Goal: Task Accomplishment & Management: Use online tool/utility

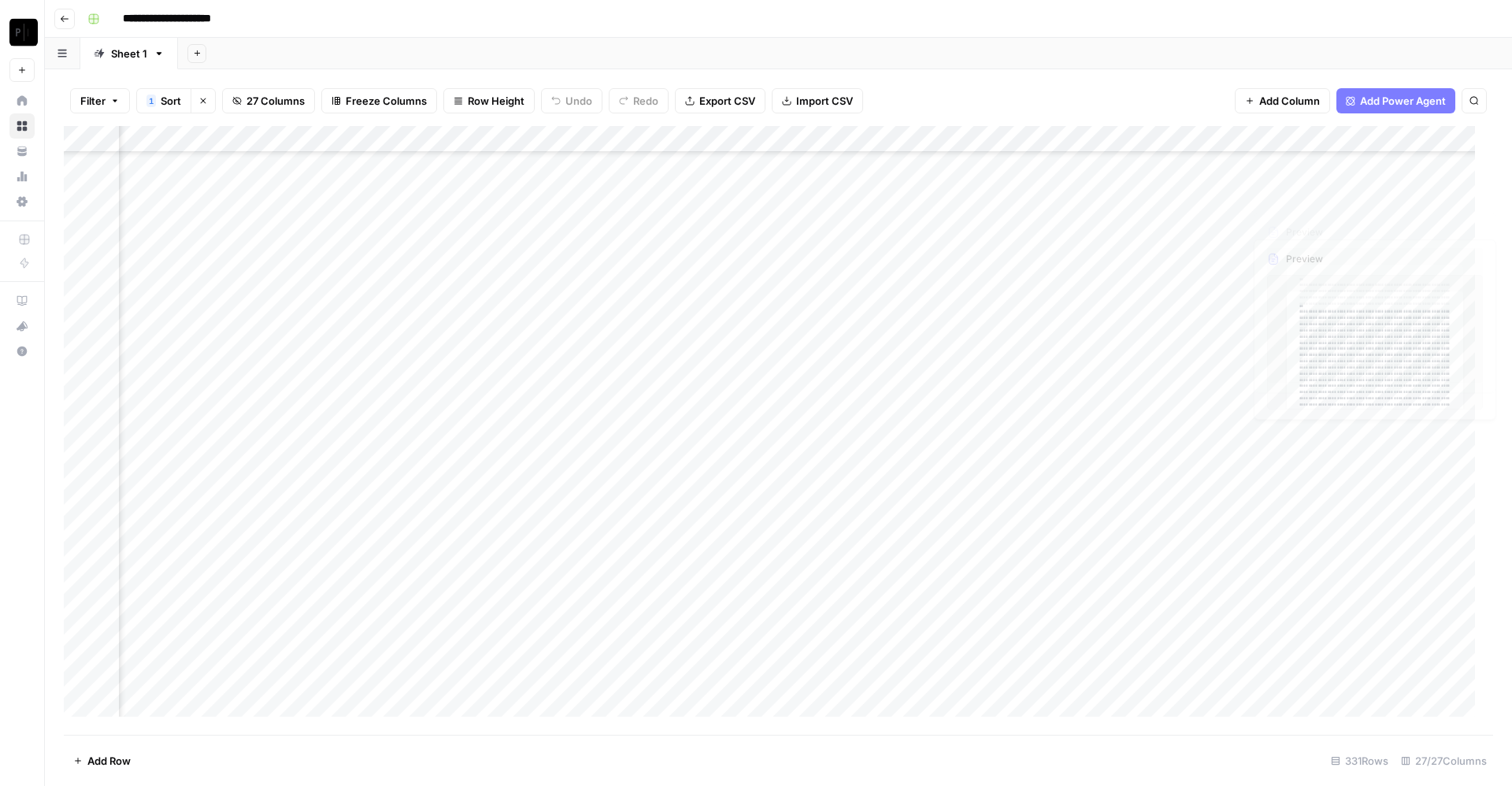
scroll to position [185, 2998]
click at [1177, 81] on div "Filter 1 Sort Clear sorts 27 Columns Freeze Columns Row Height Undo Redo Export…" at bounding box center [779, 100] width 1430 height 51
click at [1294, 156] on div "Add Column" at bounding box center [779, 430] width 1430 height 608
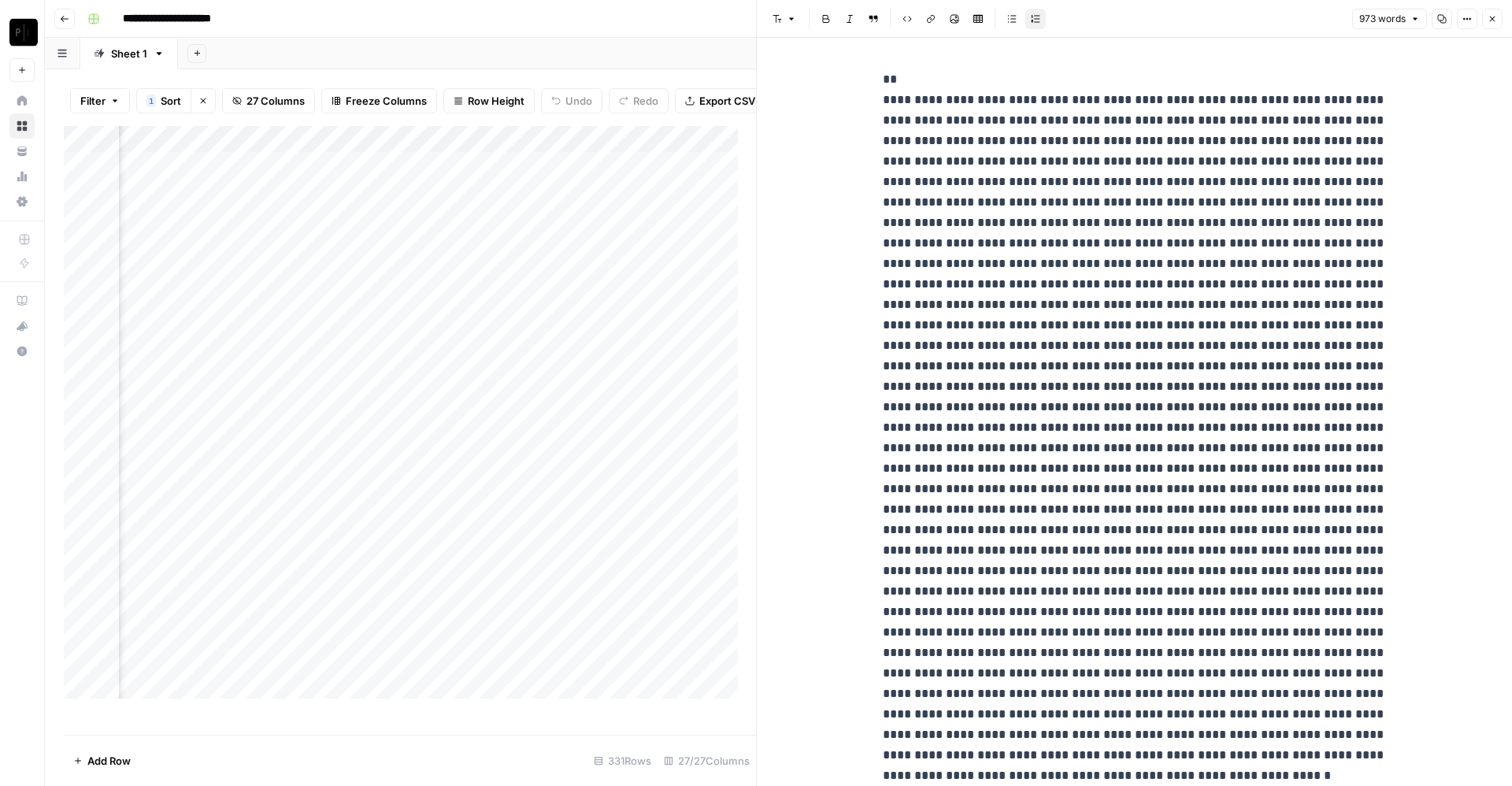
click at [1489, 18] on icon "button" at bounding box center [1492, 18] width 9 height 9
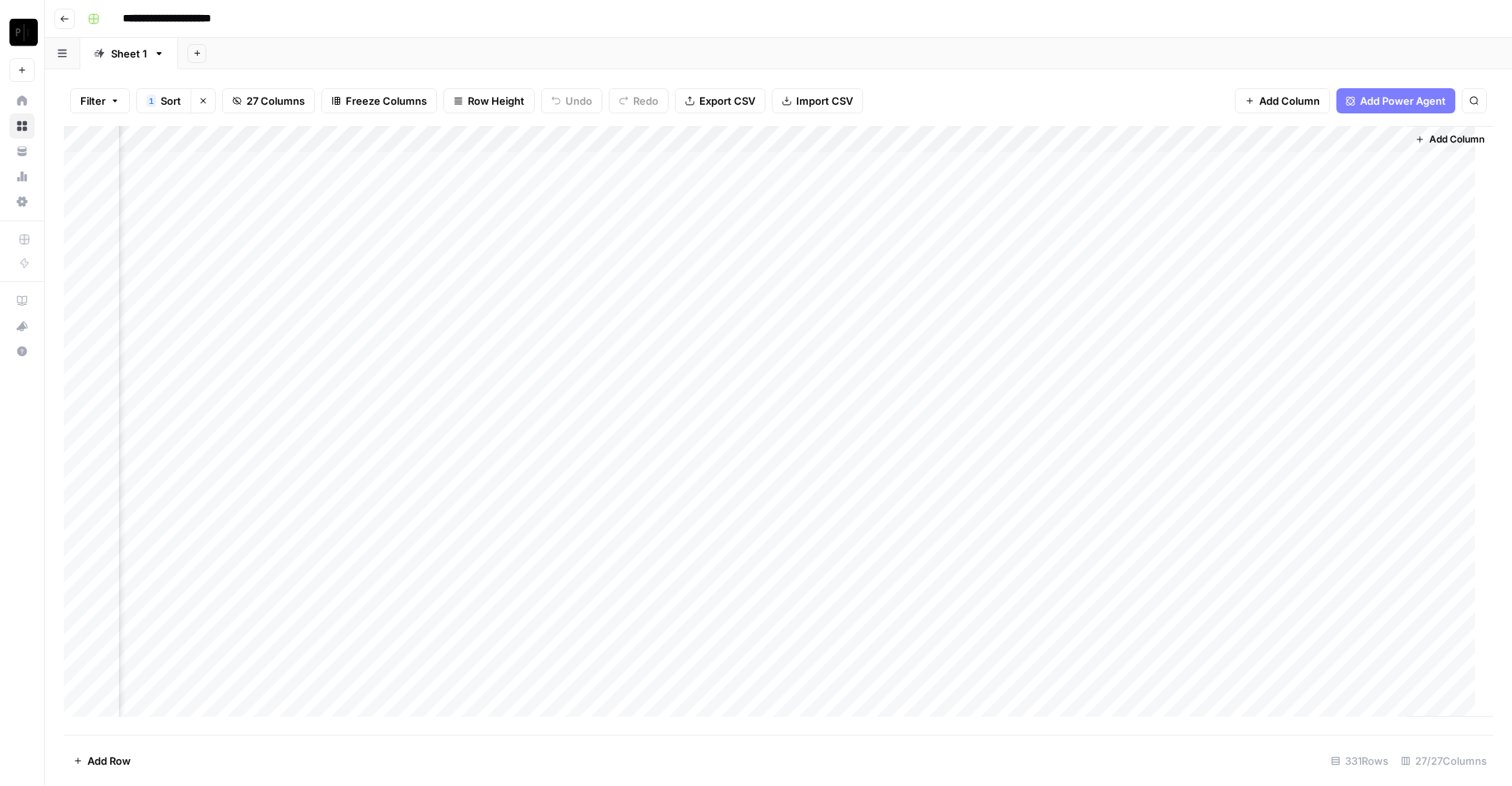
click at [1168, 164] on div "Add Column" at bounding box center [779, 430] width 1430 height 608
click at [1304, 167] on div "Add Column" at bounding box center [779, 430] width 1430 height 608
click at [1291, 671] on div "Add Column" at bounding box center [779, 430] width 1430 height 608
click at [1291, 671] on div at bounding box center [1318, 676] width 144 height 29
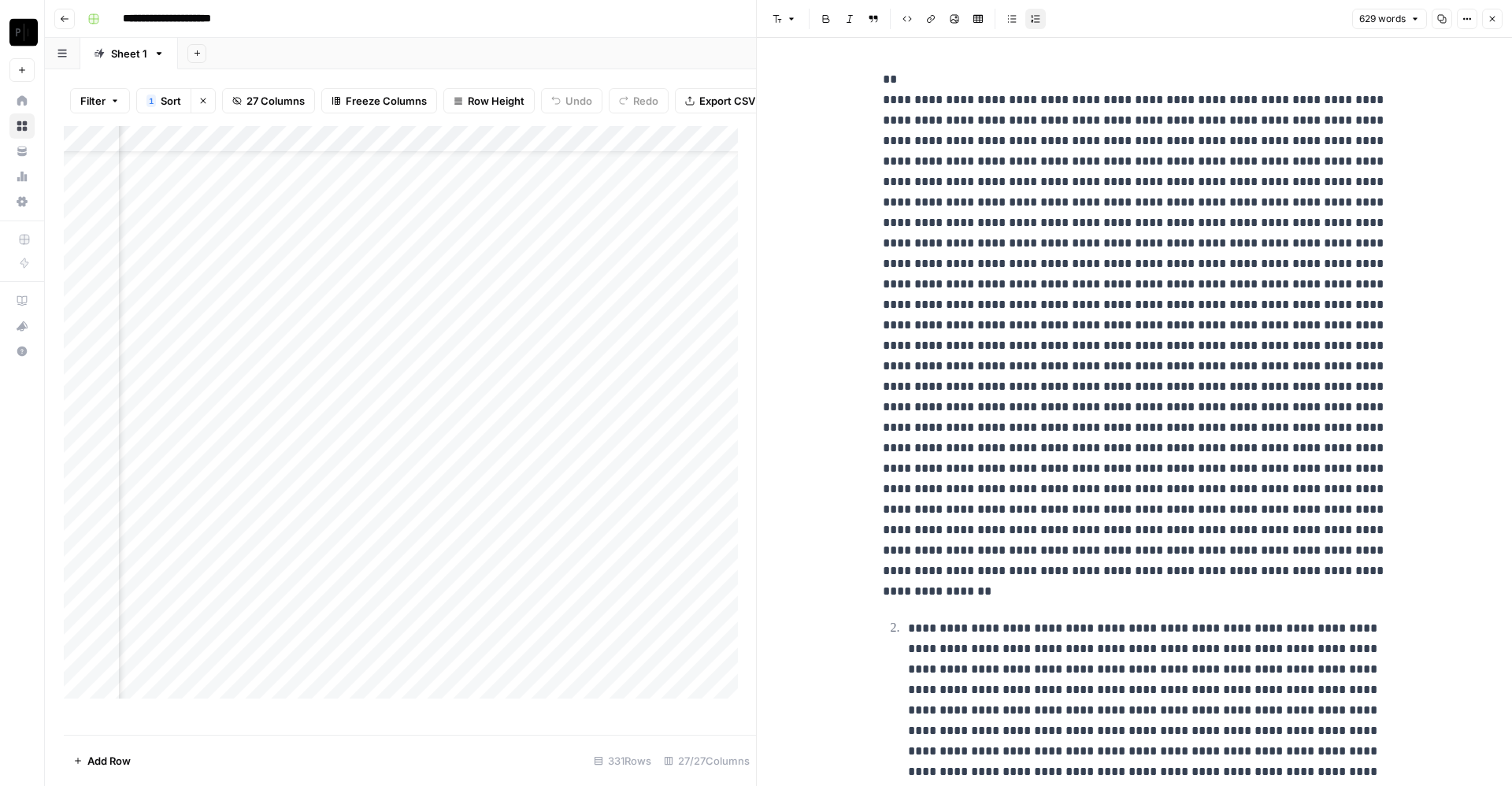
click at [1495, 19] on icon "button" at bounding box center [1492, 18] width 9 height 9
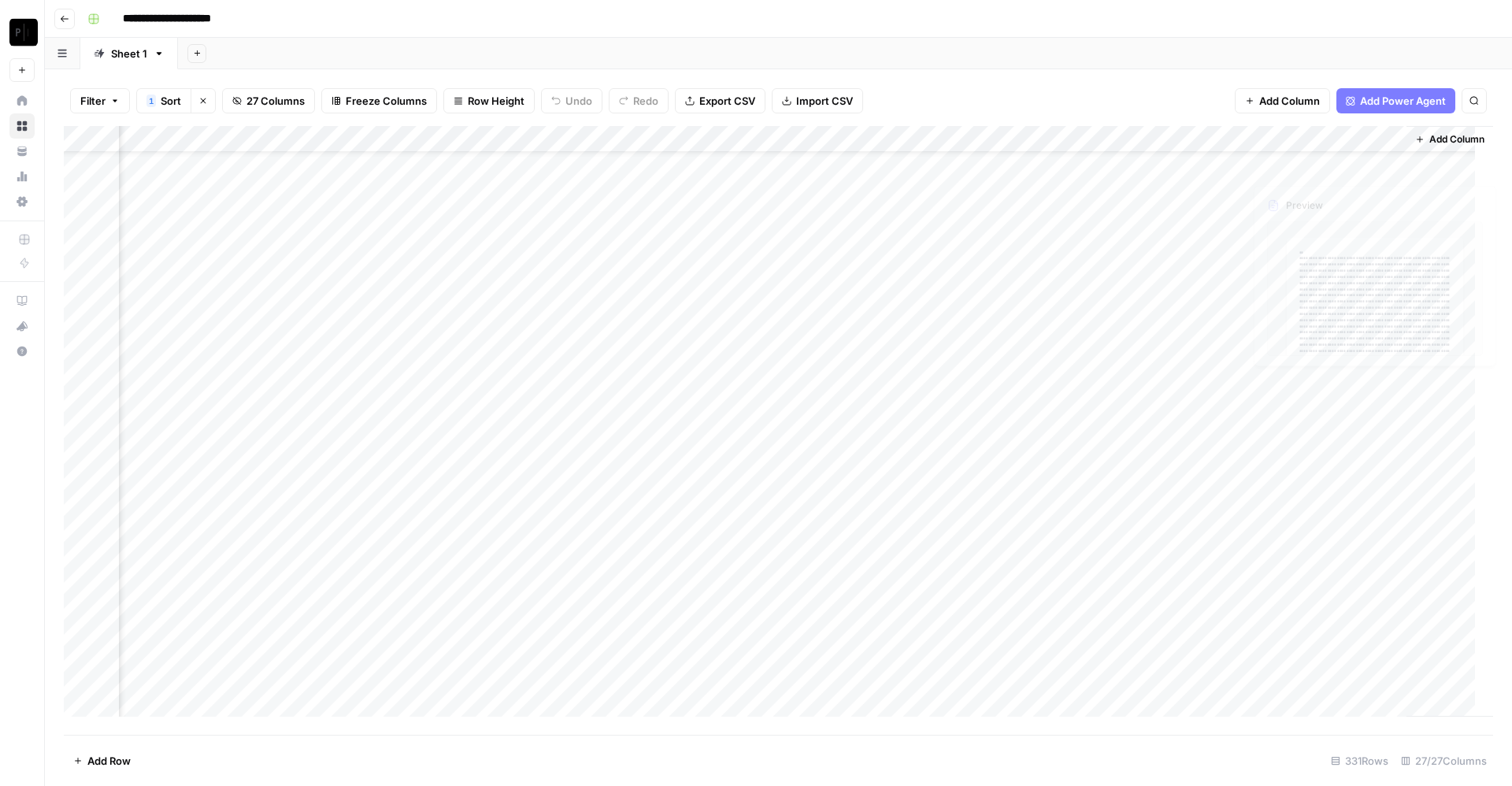
scroll to position [0, 2998]
click at [1376, 138] on div "Add Column" at bounding box center [779, 430] width 1430 height 608
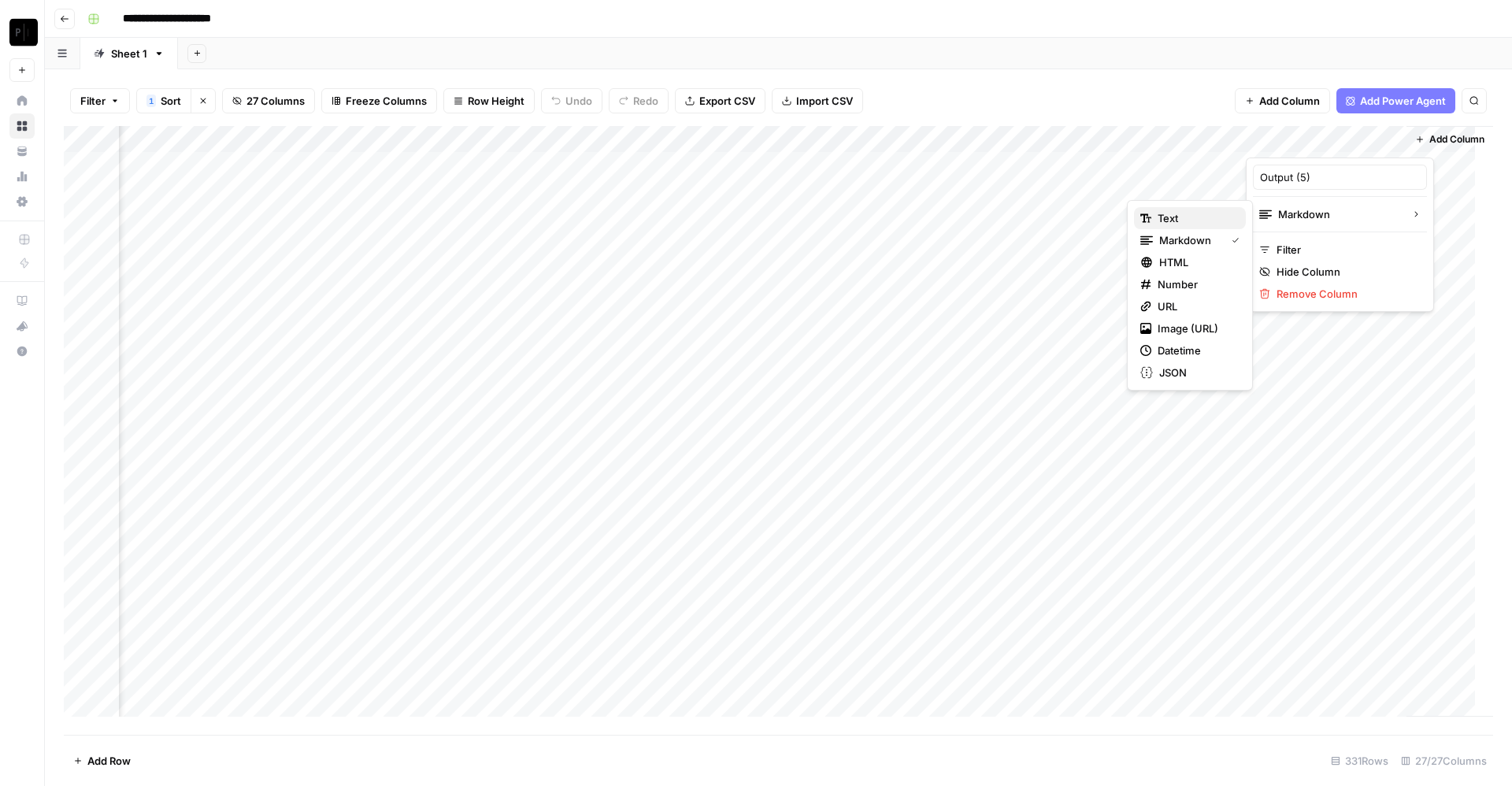
click at [1221, 221] on span "Text" at bounding box center [1195, 217] width 76 height 16
click at [1167, 101] on div "Filter 1 Sort Clear sorts 27 Columns Freeze Columns Row Height Undo Redo Export…" at bounding box center [779, 100] width 1430 height 51
click at [1287, 161] on div "Add Column" at bounding box center [779, 430] width 1430 height 608
